Goal: Transaction & Acquisition: Book appointment/travel/reservation

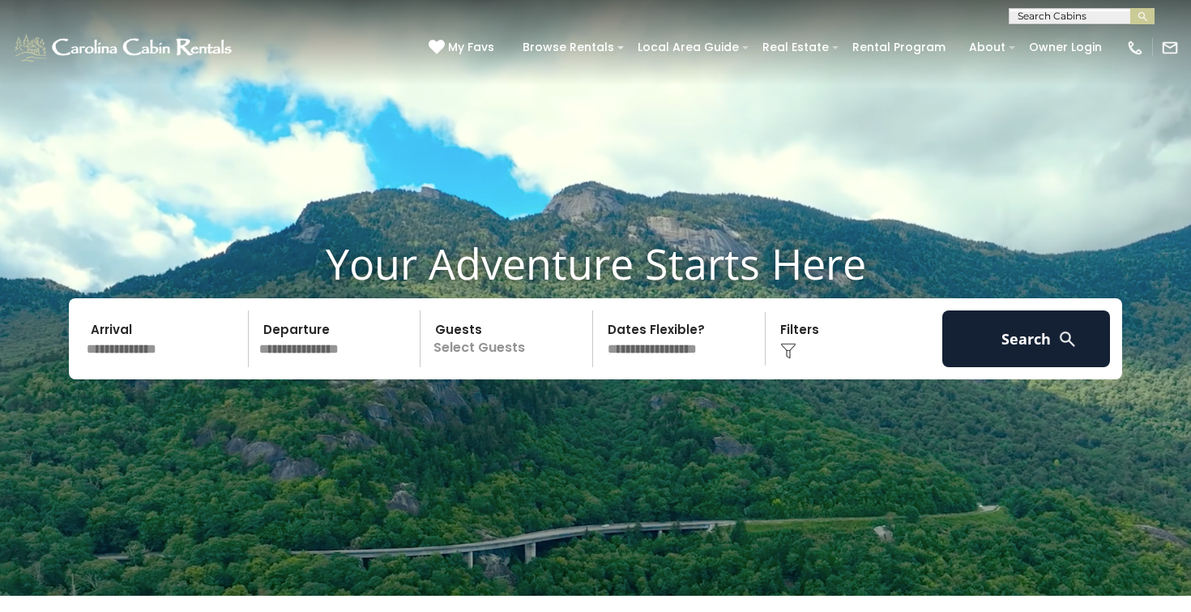
click at [166, 355] on input "text" at bounding box center [165, 338] width 168 height 57
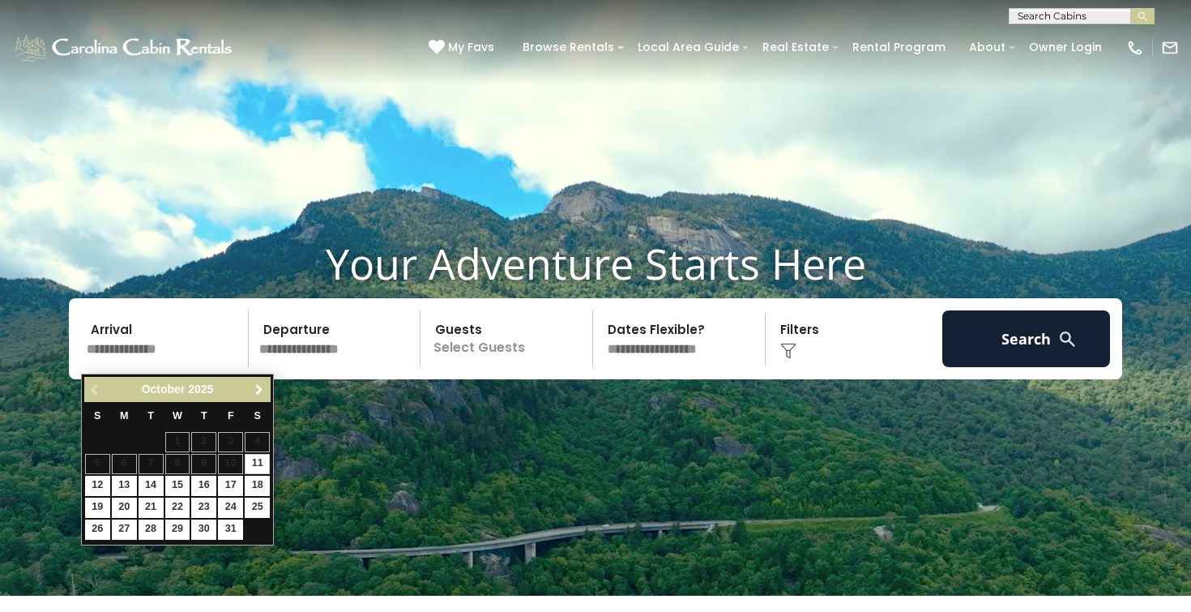
click at [259, 395] on span "Next" at bounding box center [259, 389] width 13 height 13
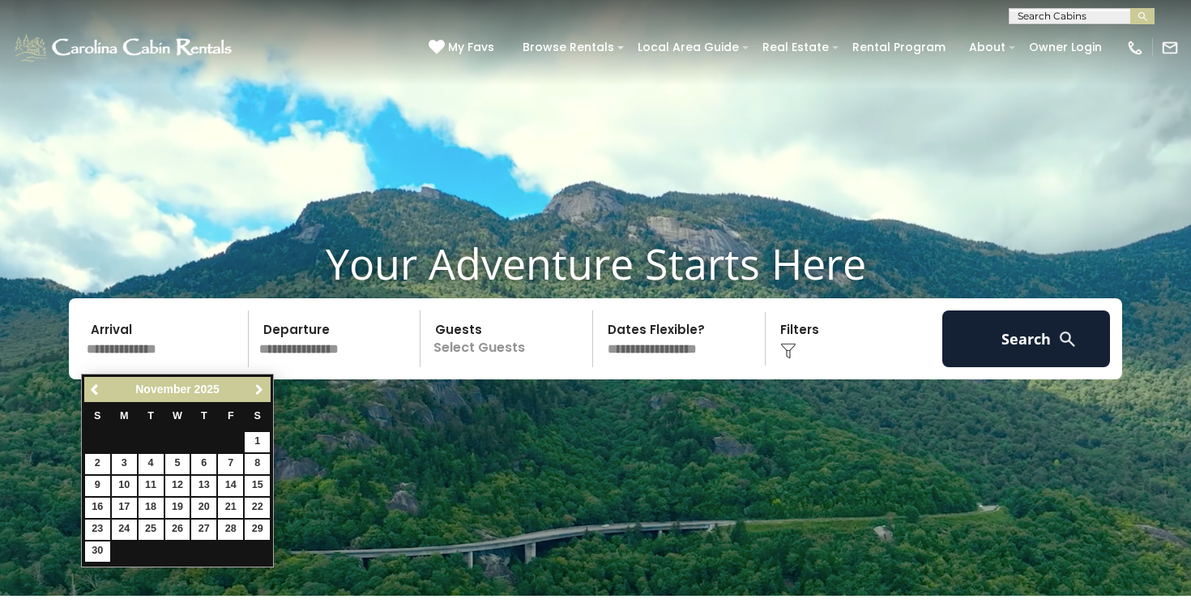
click at [259, 395] on span "Next" at bounding box center [259, 389] width 13 height 13
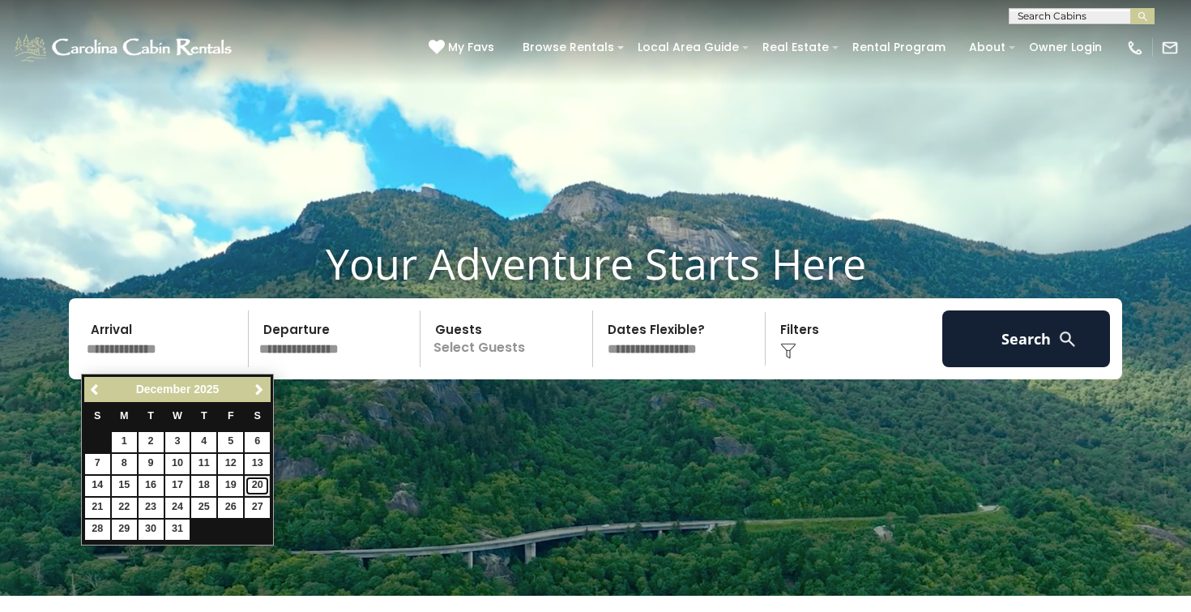
click at [252, 485] on link "20" at bounding box center [257, 486] width 25 height 20
type input "********"
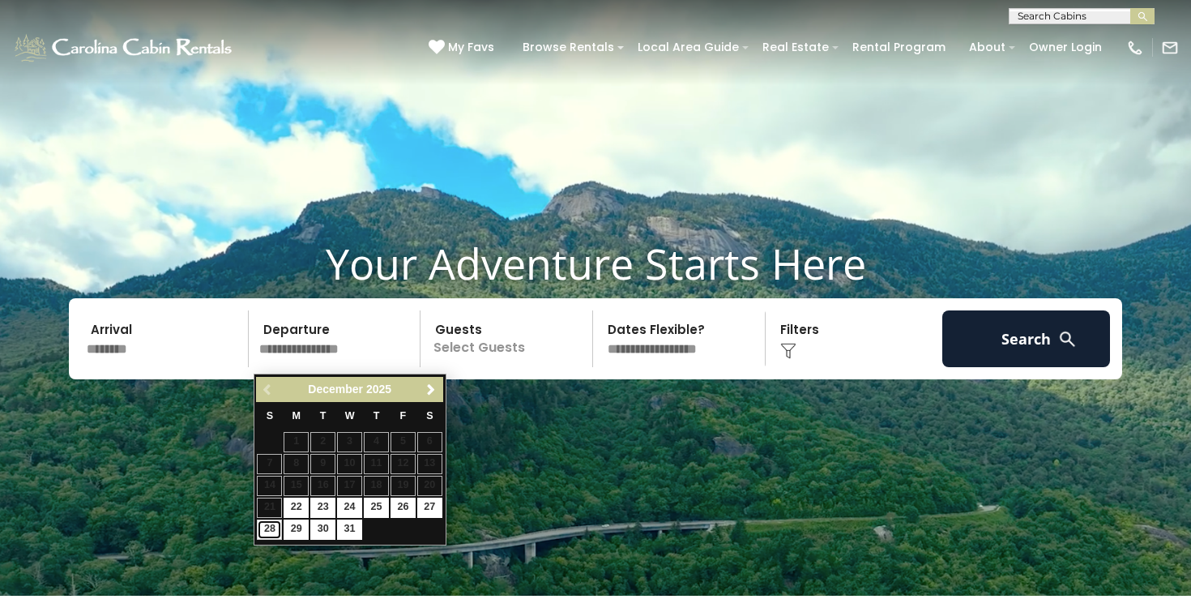
click at [276, 531] on link "28" at bounding box center [269, 529] width 25 height 20
type input "********"
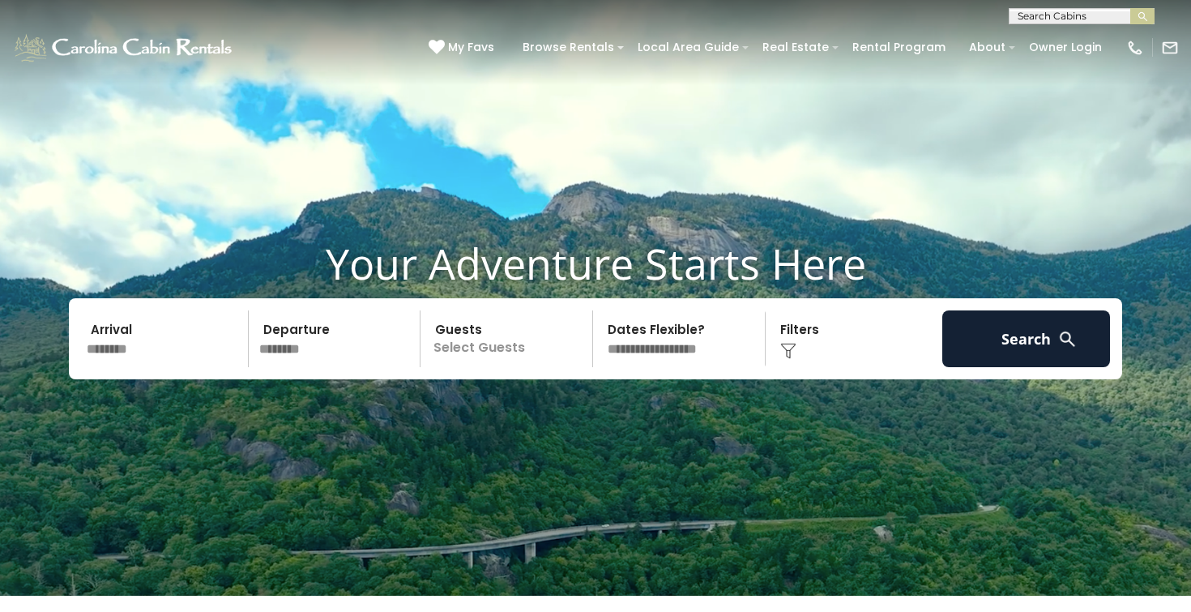
click at [471, 354] on p "Select Guests" at bounding box center [508, 338] width 167 height 57
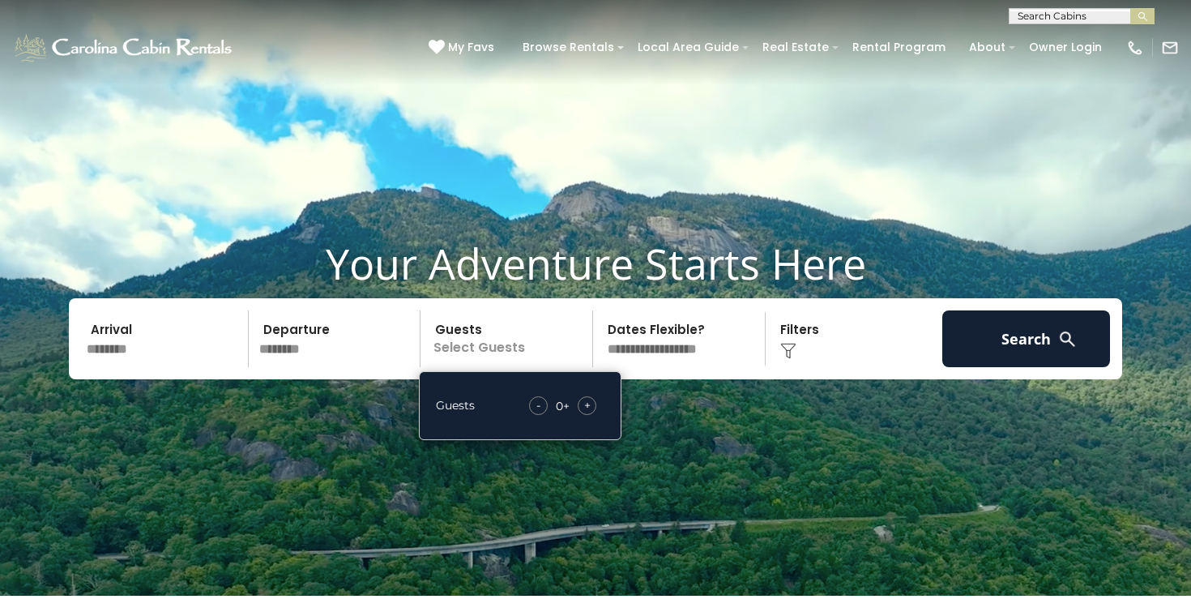
click at [592, 411] on div "+" at bounding box center [587, 405] width 19 height 19
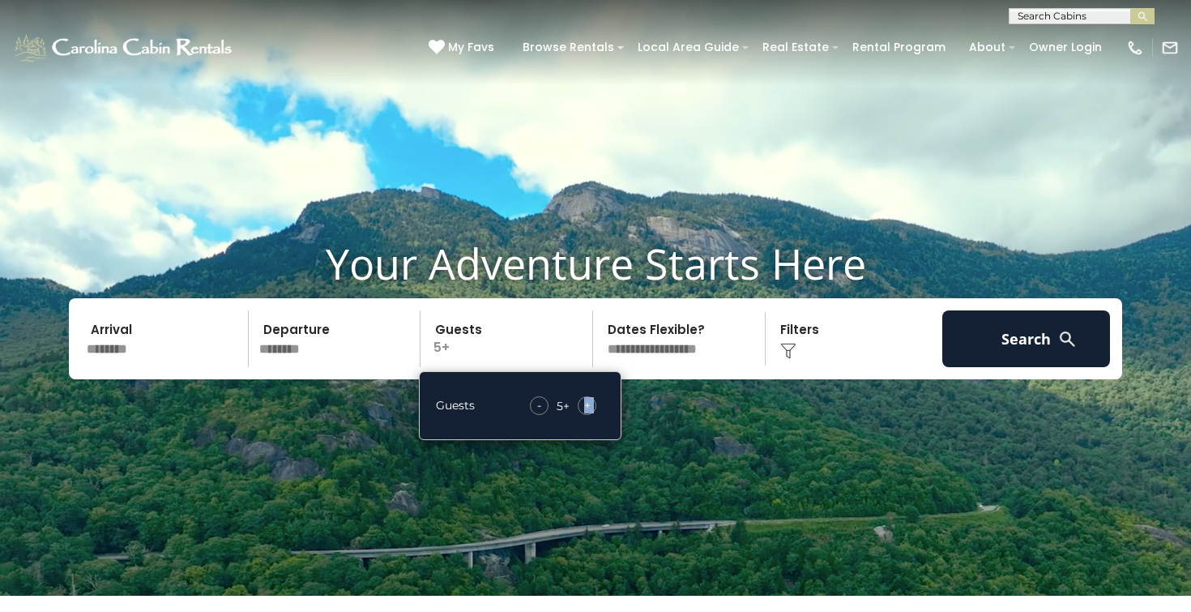
click at [592, 411] on div "+" at bounding box center [587, 405] width 19 height 19
click at [673, 360] on select "**********" at bounding box center [681, 338] width 167 height 57
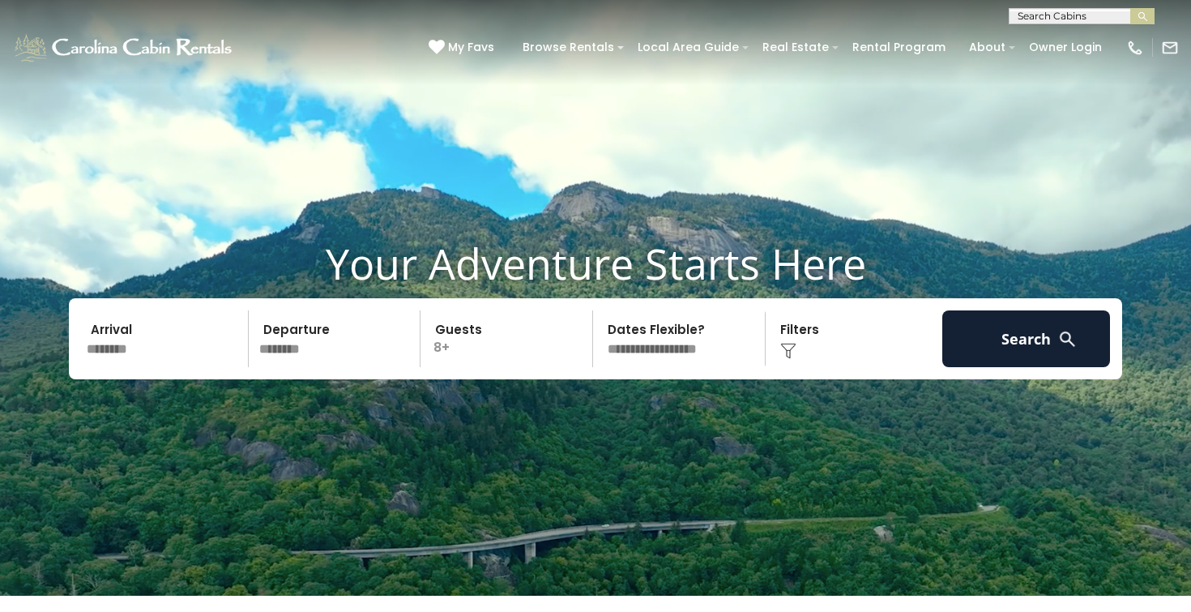
select select "*"
click at [598, 317] on select "**********" at bounding box center [681, 338] width 167 height 57
click at [855, 367] on div "Click to Choose" at bounding box center [855, 338] width 168 height 57
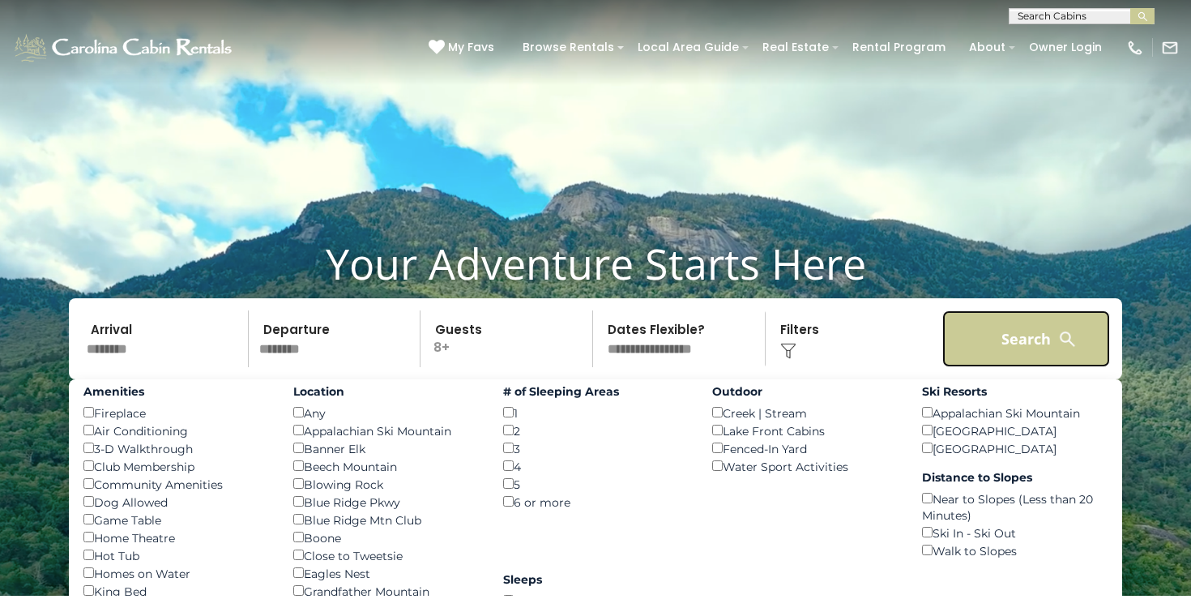
click at [1001, 355] on button "Search" at bounding box center [1026, 338] width 168 height 57
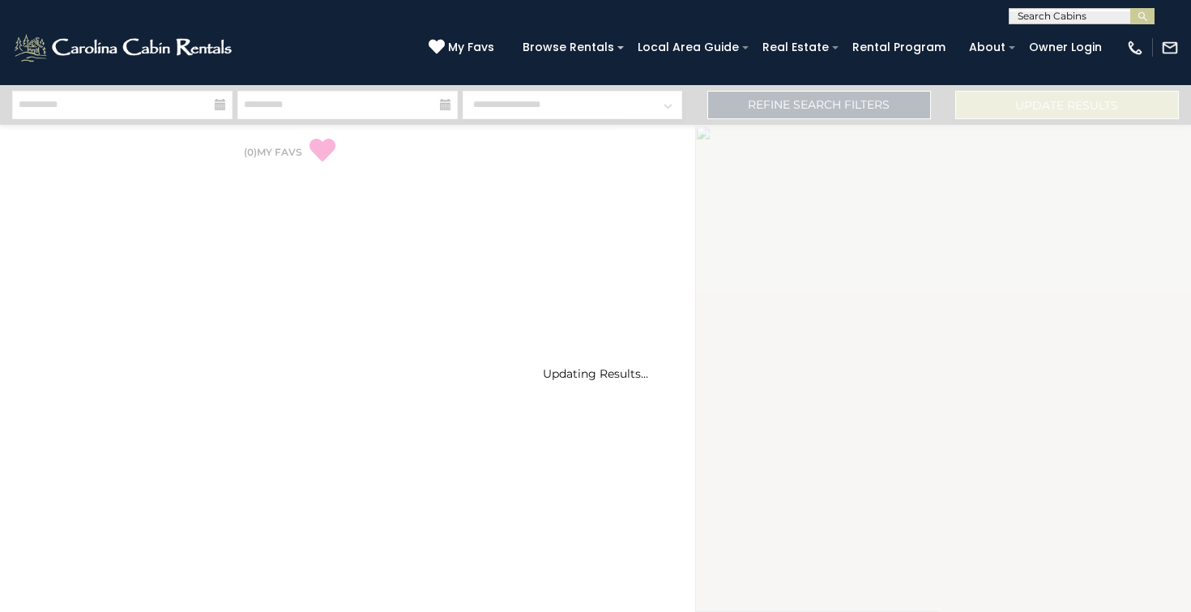
select select "*"
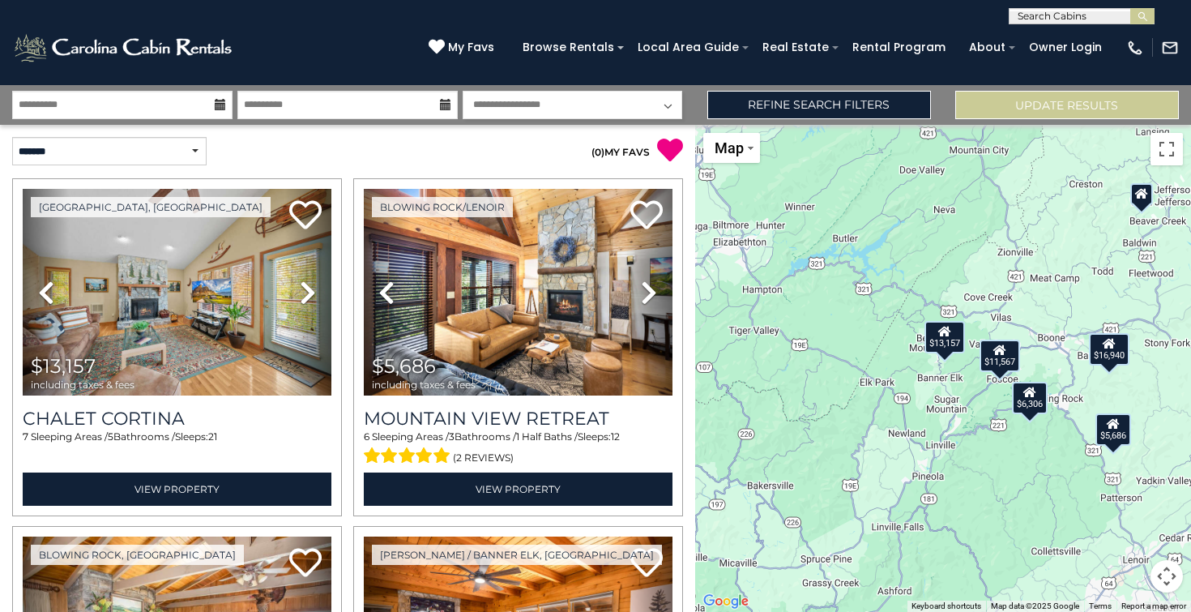
click at [1046, 374] on div "$13,157 $5,686 $6,306 $11,567 $16,940" at bounding box center [943, 368] width 497 height 487
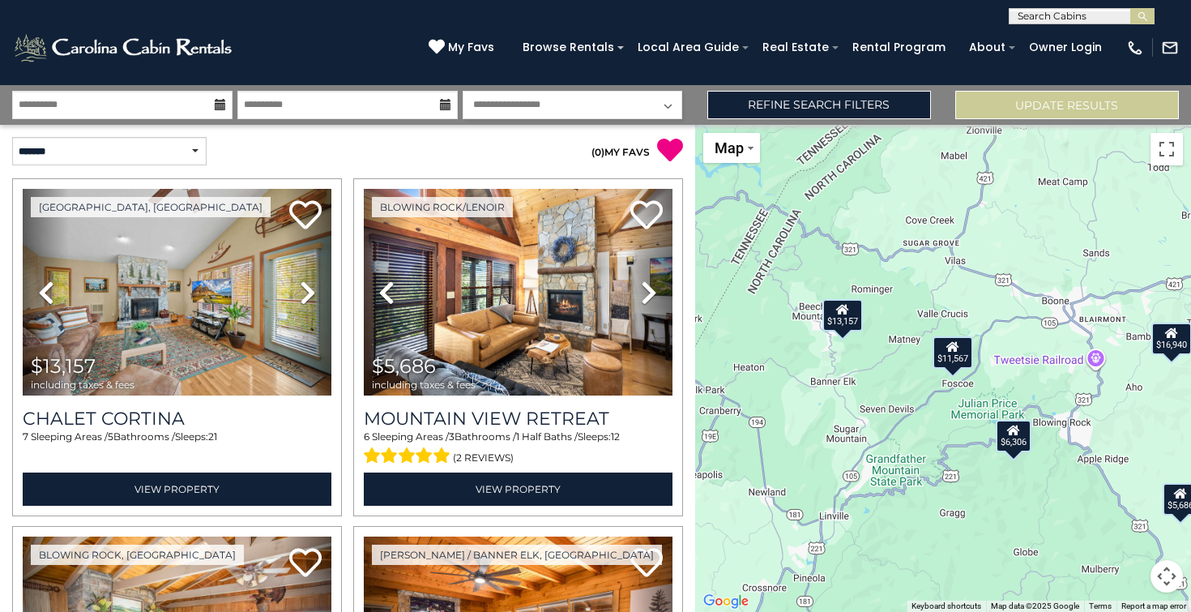
click at [1134, 347] on div "$13,157 $5,686 $6,306 $11,567 $16,940" at bounding box center [943, 368] width 497 height 487
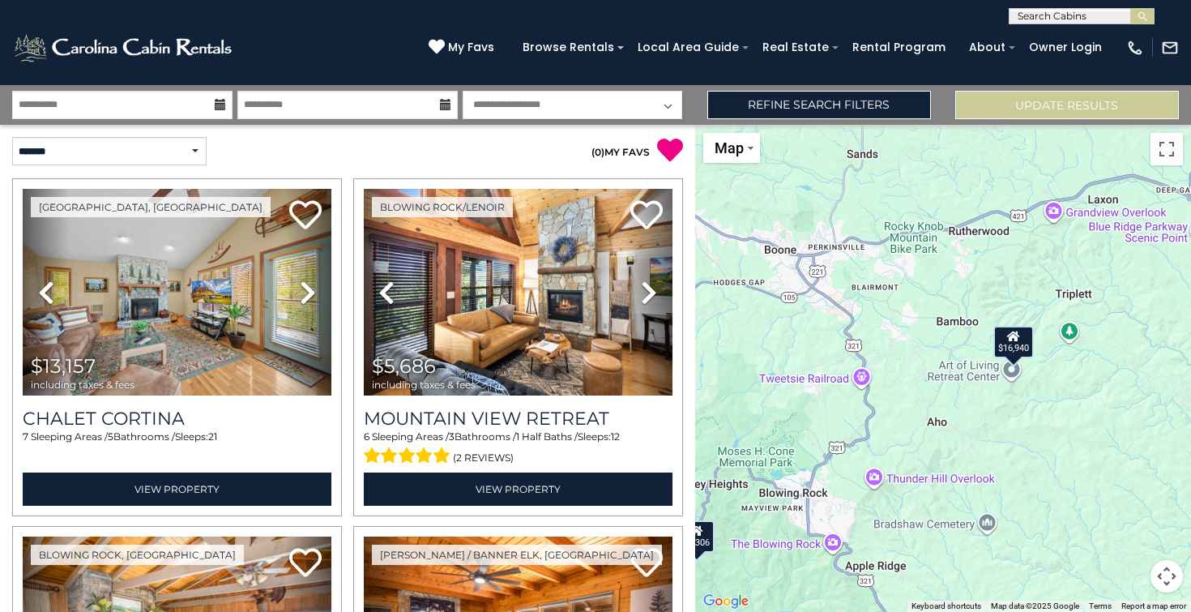
drag, startPoint x: 1151, startPoint y: 348, endPoint x: 953, endPoint y: 344, distance: 197.7
click at [953, 344] on div "$13,157 $5,686 $6,306 $11,567 $16,940" at bounding box center [943, 368] width 497 height 487
click at [955, 348] on div "$13,157 $5,686 $6,306 $11,567 $16,940" at bounding box center [943, 368] width 497 height 487
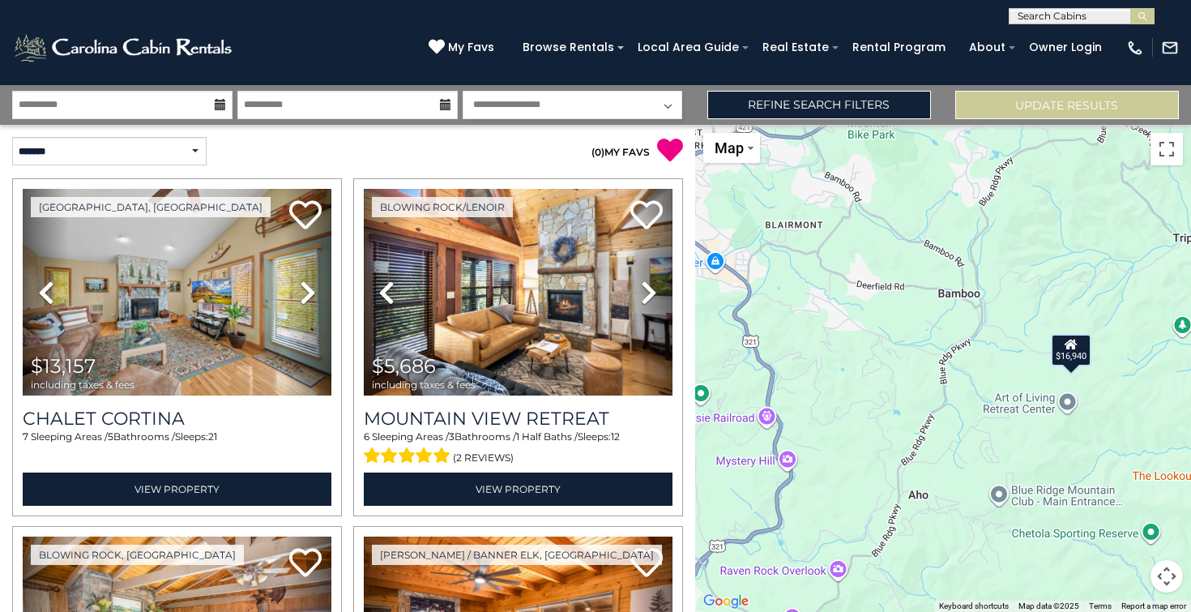
click at [1018, 383] on div "$13,157 $5,686 $6,306 $11,567 $16,940" at bounding box center [943, 368] width 497 height 487
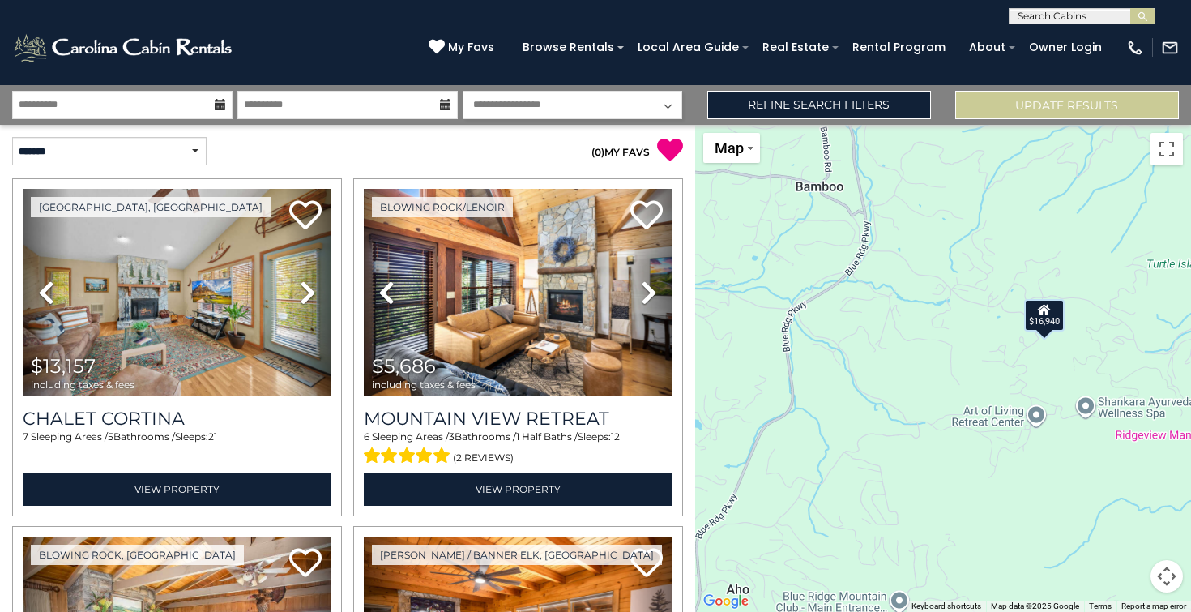
drag, startPoint x: 1097, startPoint y: 385, endPoint x: 1010, endPoint y: 369, distance: 89.0
click at [1010, 369] on div "$13,157 $5,686 $6,306 $11,567 $16,940" at bounding box center [943, 368] width 497 height 487
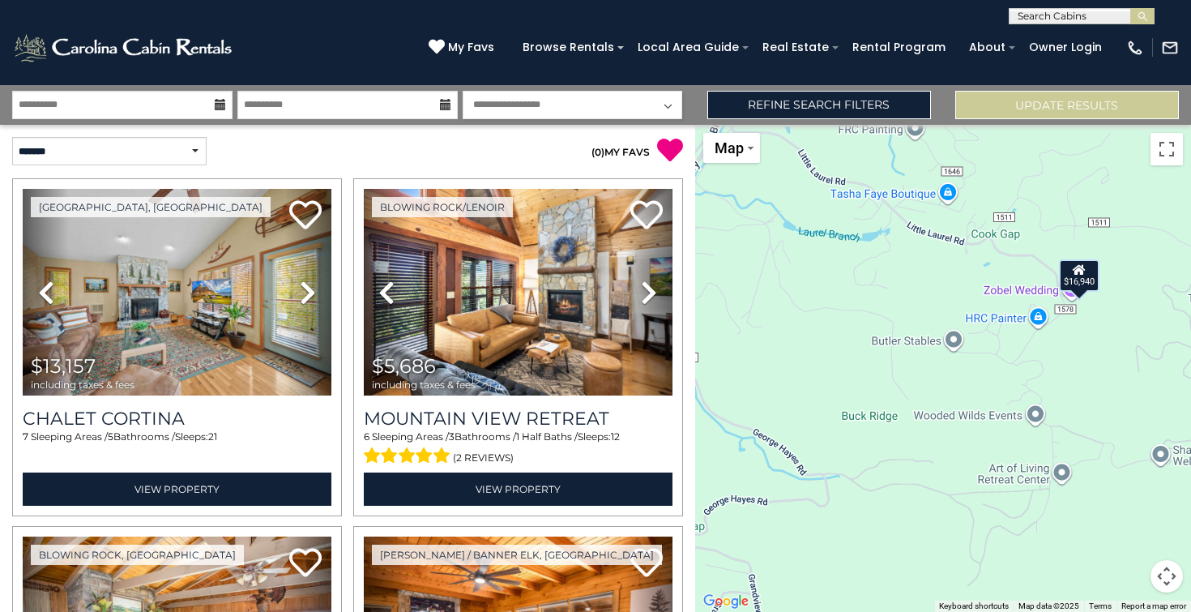
click at [1083, 279] on div "$16,940" at bounding box center [1079, 275] width 41 height 32
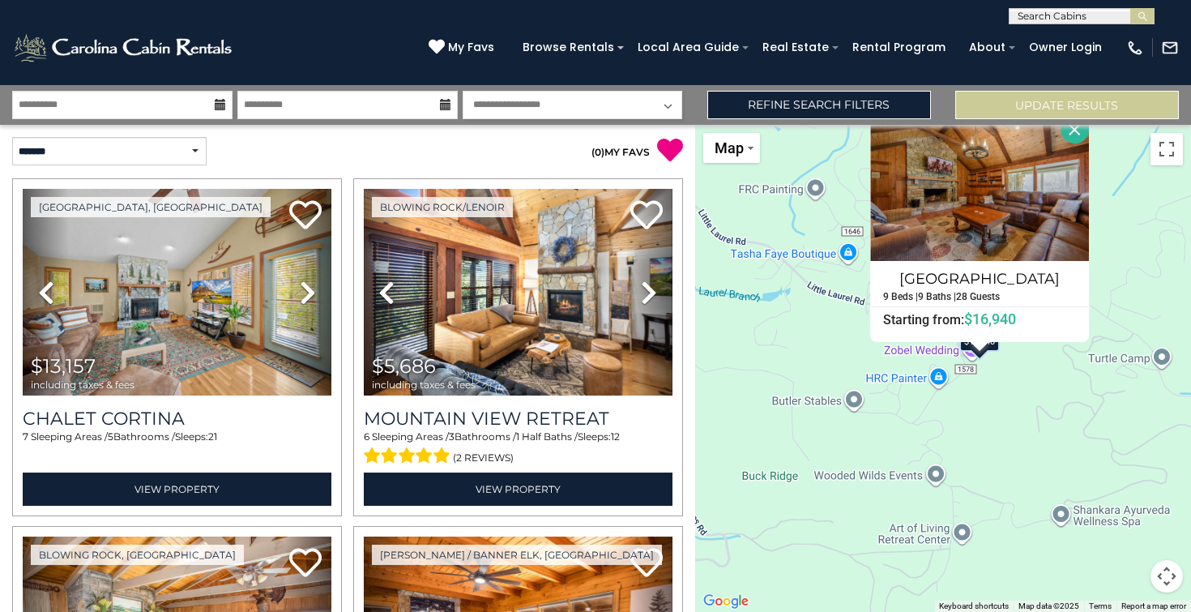
drag, startPoint x: 1031, startPoint y: 446, endPoint x: 989, endPoint y: 387, distance: 73.3
click at [989, 387] on div "$13,157 $5,686 $6,306 $11,567 $16,940 [GEOGRAPHIC_DATA] 9 Beds | 9 Baths | 28 G…" at bounding box center [943, 368] width 497 height 487
click at [989, 368] on div "$13,157 $5,686 $6,306 $11,567 $16,940 [GEOGRAPHIC_DATA] 9 Beds | 9 Baths | 28 G…" at bounding box center [943, 368] width 497 height 487
